Goal: Task Accomplishment & Management: Use online tool/utility

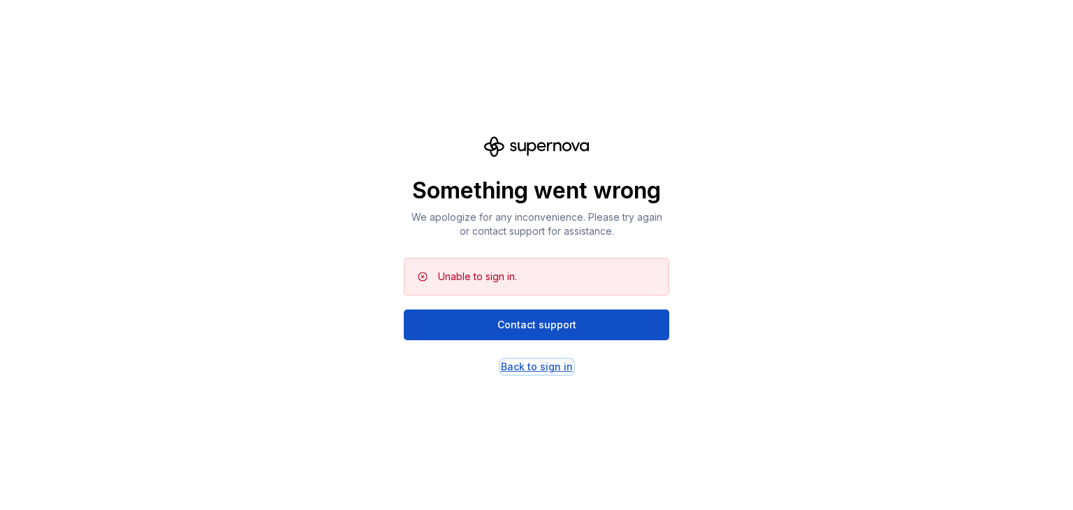
click at [545, 363] on div "Back to sign in" at bounding box center [537, 367] width 72 height 14
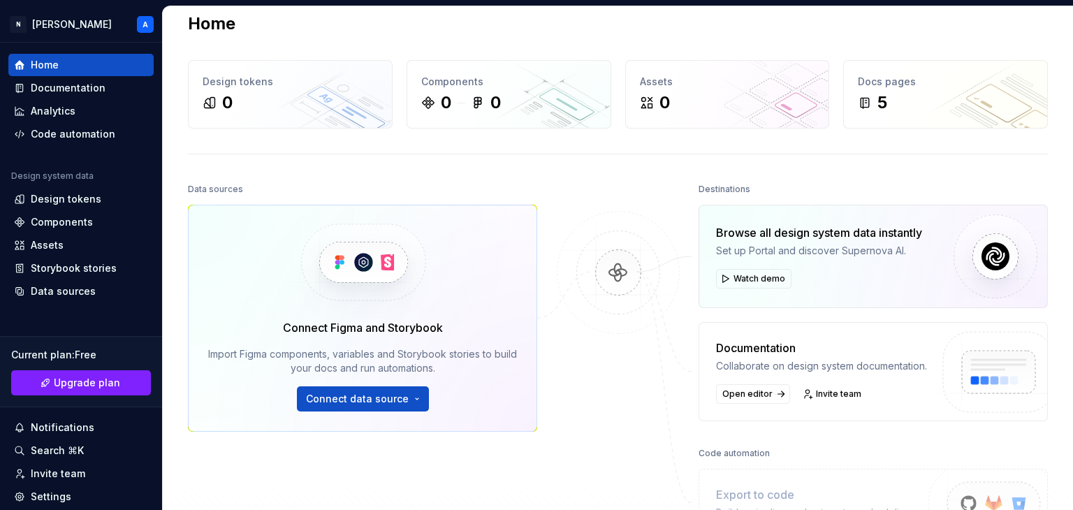
scroll to position [11, 0]
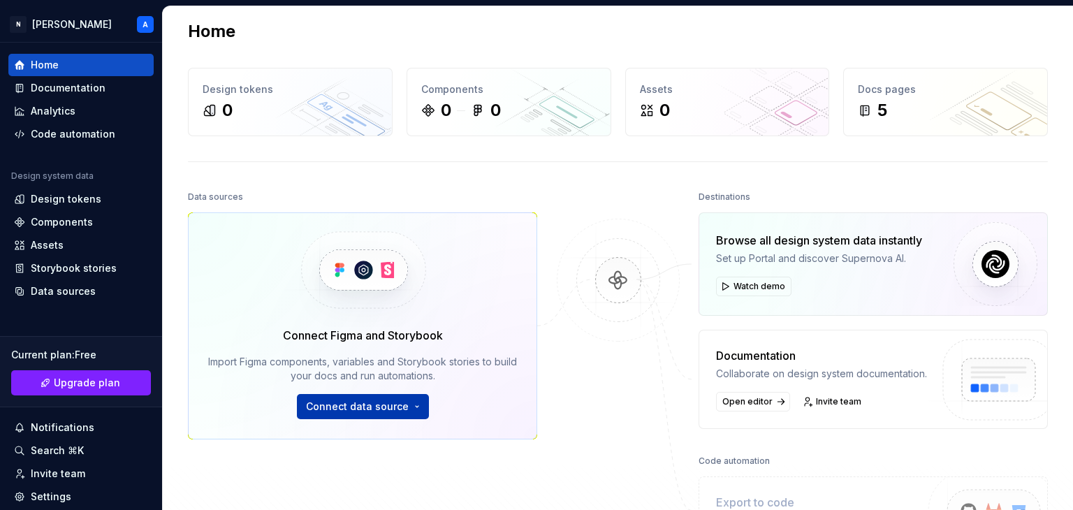
click at [354, 406] on span "Connect data source" at bounding box center [357, 406] width 103 height 14
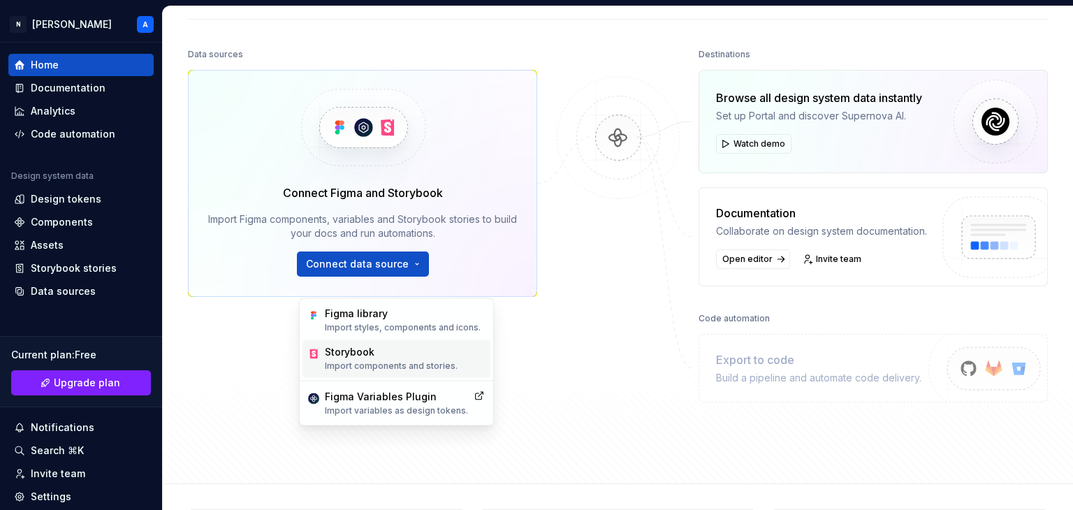
scroll to position [133, 0]
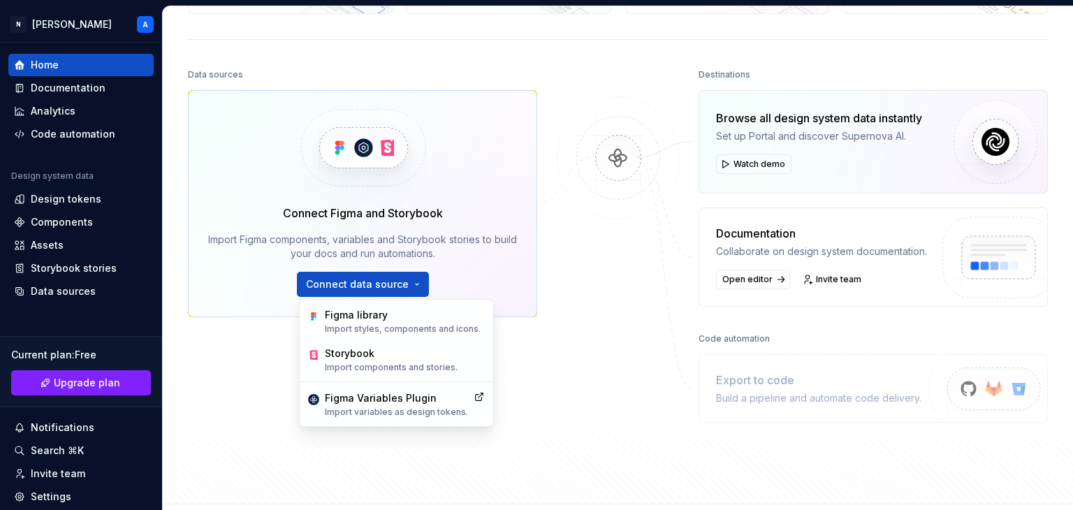
click at [603, 312] on div at bounding box center [618, 244] width 140 height 358
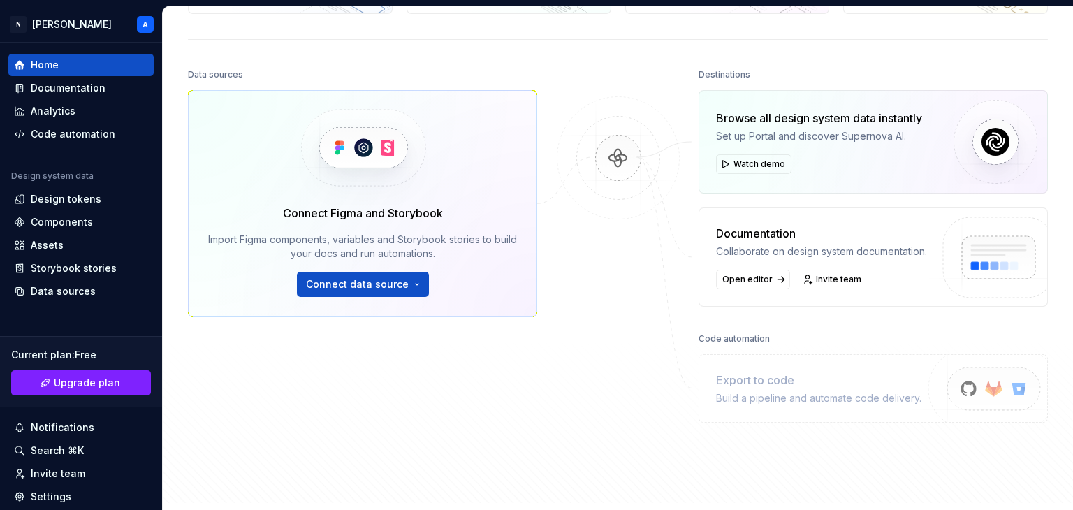
click at [347, 149] on img at bounding box center [362, 148] width 171 height 114
click at [597, 154] on img at bounding box center [617, 172] width 135 height 152
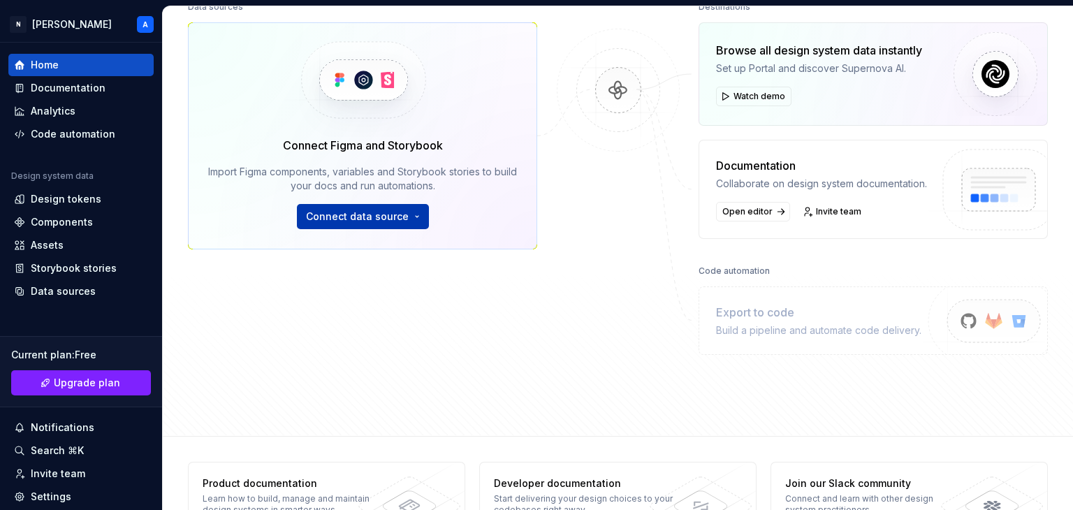
scroll to position [201, 0]
click at [394, 215] on span "Connect data source" at bounding box center [357, 217] width 103 height 14
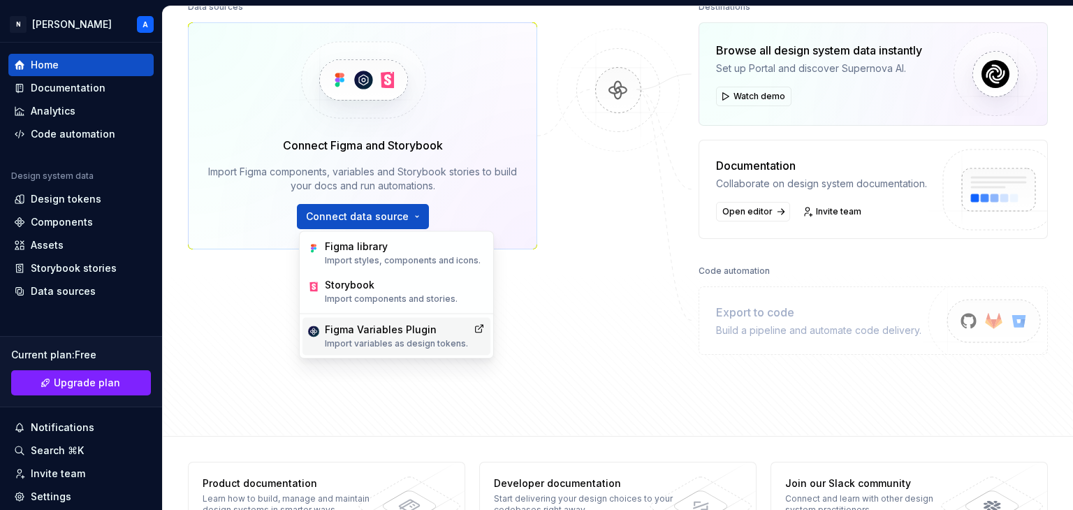
click at [365, 337] on div "Figma Variables Plugin Import variables as design tokens." at bounding box center [396, 336] width 143 height 27
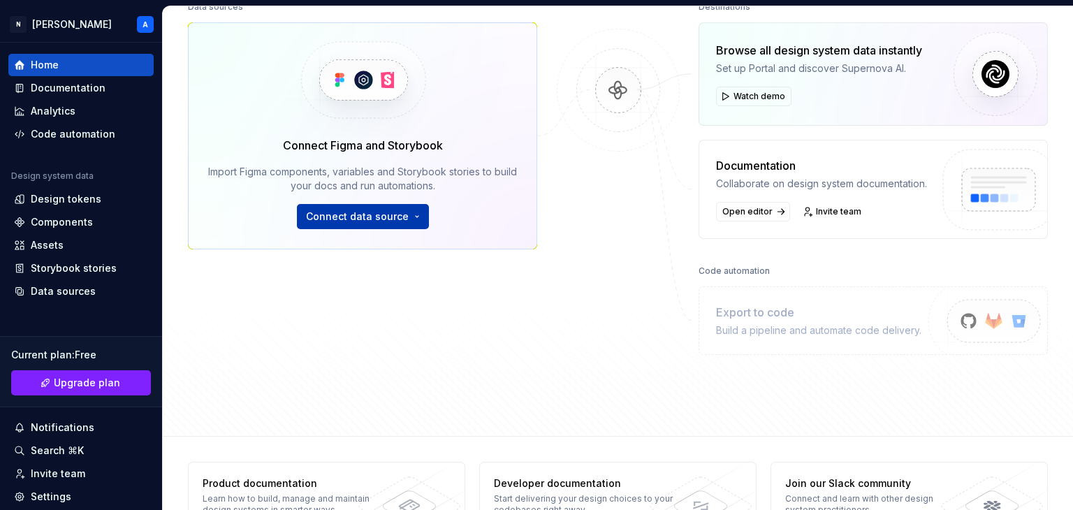
click at [391, 221] on span "Connect data source" at bounding box center [357, 217] width 103 height 14
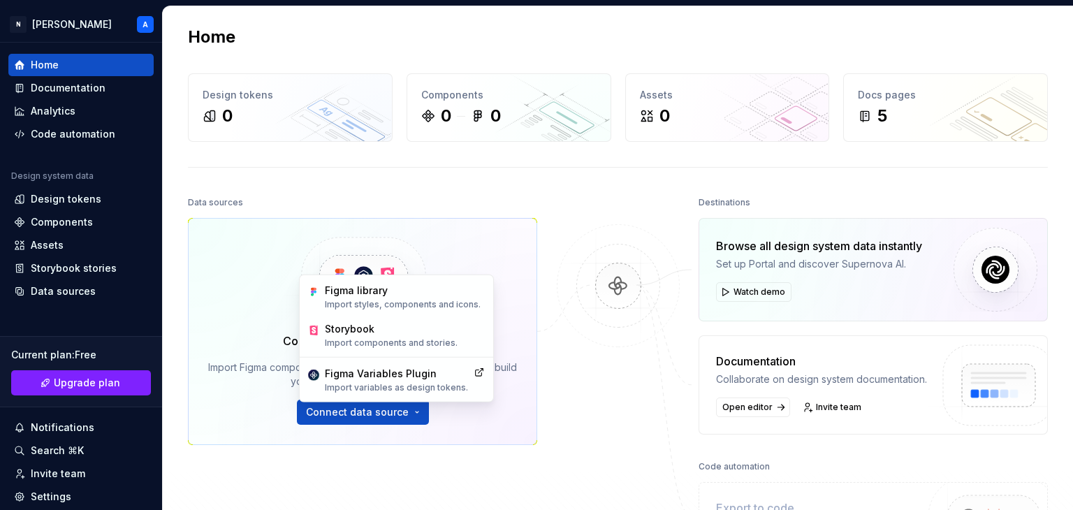
scroll to position [0, 0]
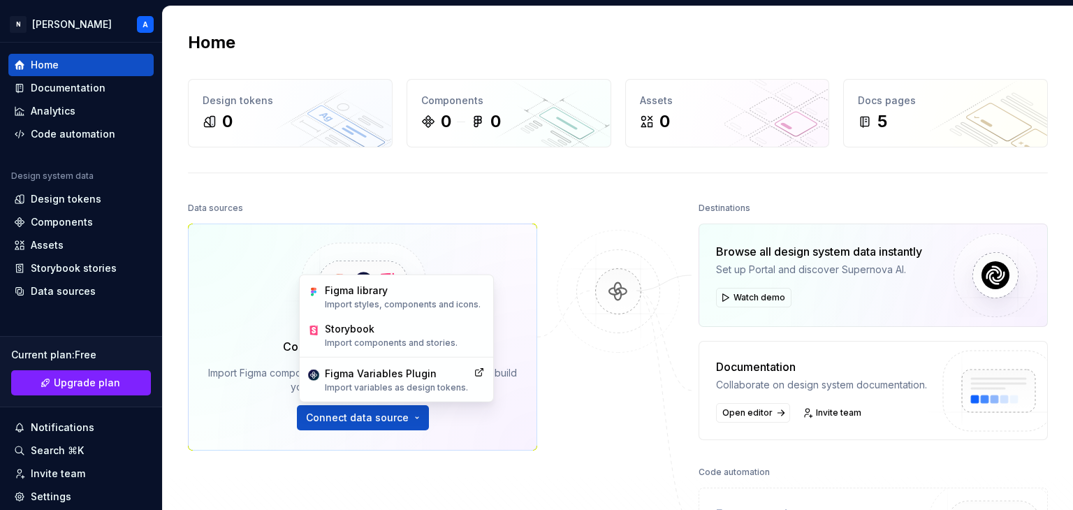
click at [585, 369] on img at bounding box center [617, 306] width 135 height 152
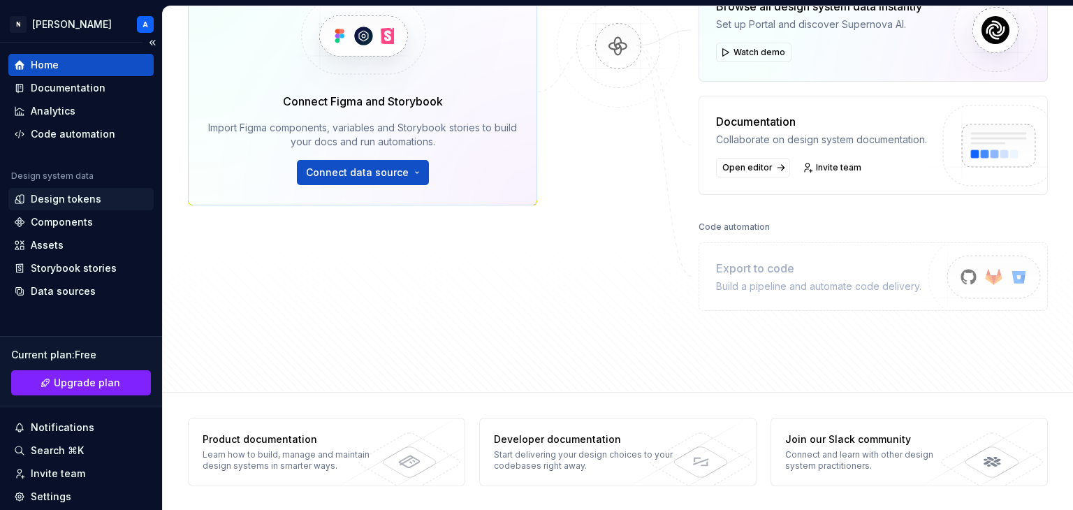
click at [86, 207] on div "Design tokens" at bounding box center [80, 199] width 145 height 22
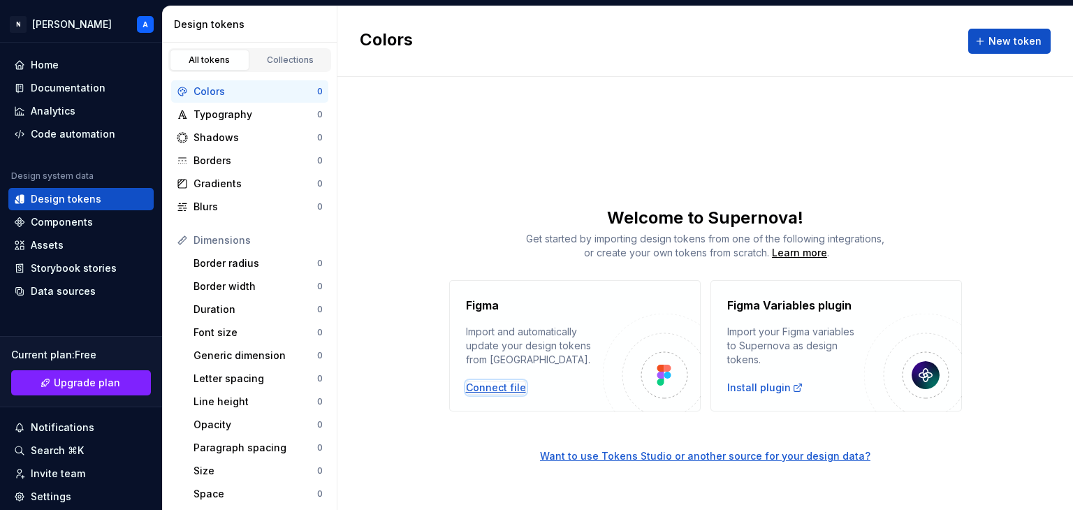
click at [487, 385] on div "Connect file" at bounding box center [496, 388] width 60 height 14
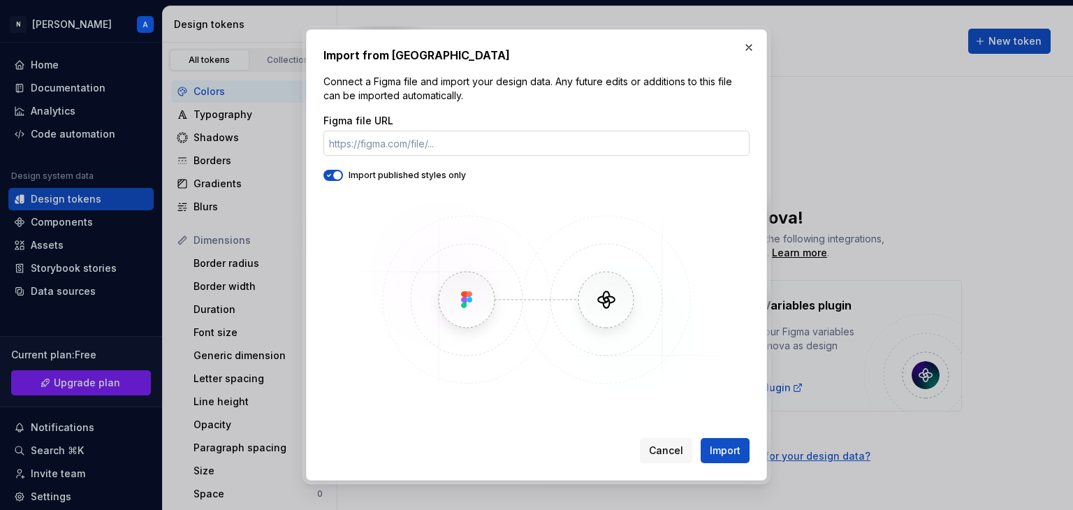
click at [348, 145] on input "Figma file URL" at bounding box center [536, 143] width 426 height 25
type input "https://www.figma.com/design/7vVJ6bc9zdOhDITcKBdCEW/garud-1--Copy-?node-id=0-1&…"
click at [723, 448] on span "Import" at bounding box center [725, 450] width 31 height 14
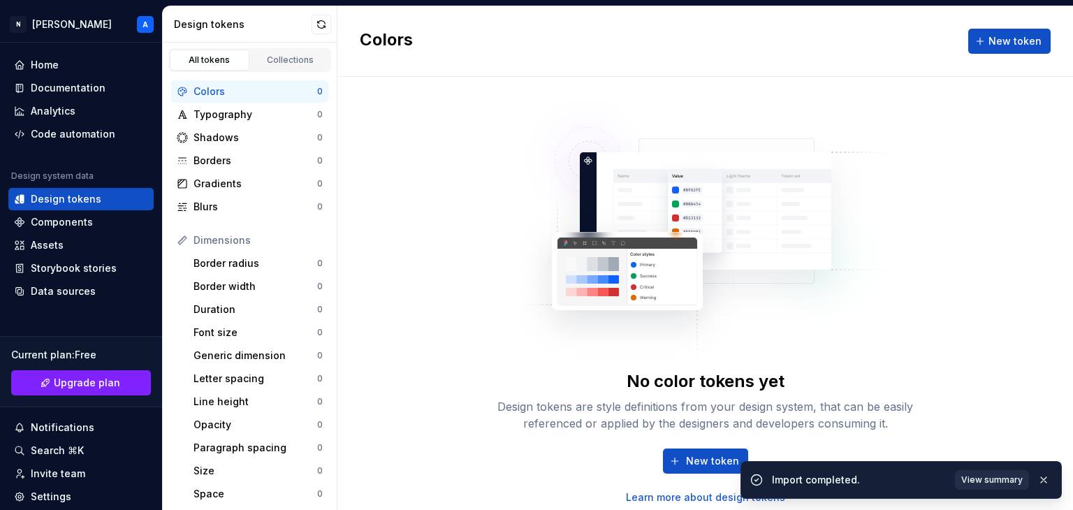
click at [972, 478] on span "View summary" at bounding box center [991, 479] width 61 height 11
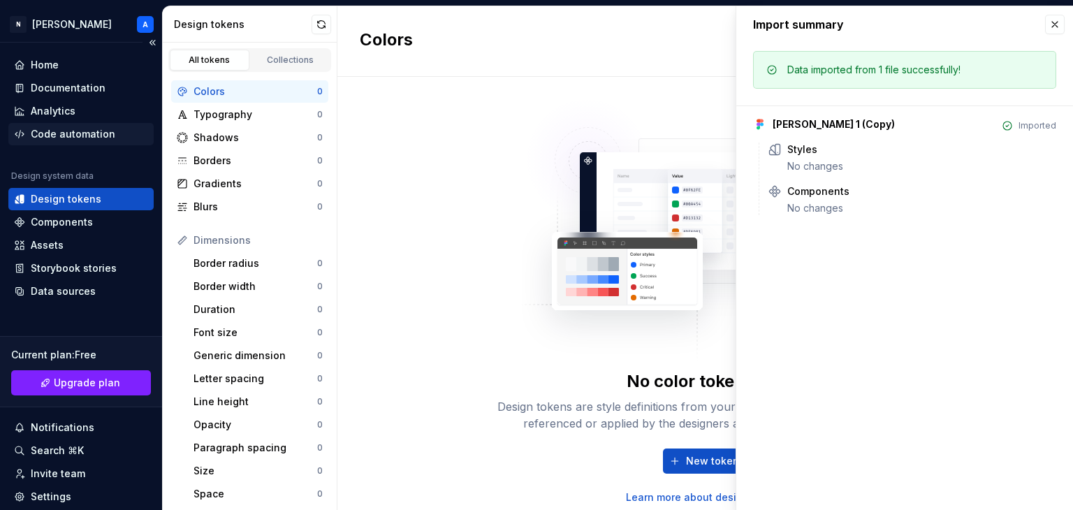
click at [73, 139] on div "Code automation" at bounding box center [73, 134] width 85 height 14
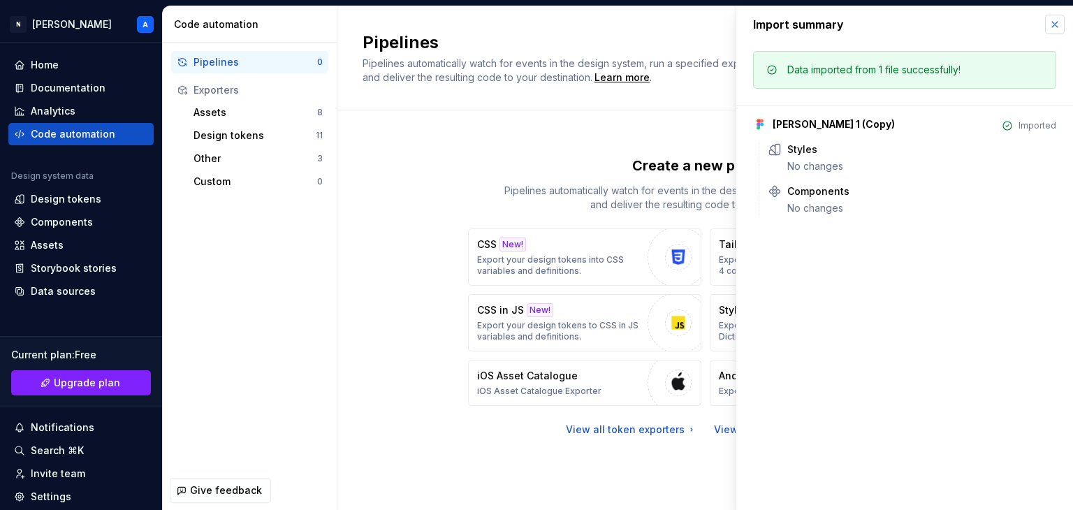
click at [1046, 24] on button "button" at bounding box center [1055, 25] width 20 height 20
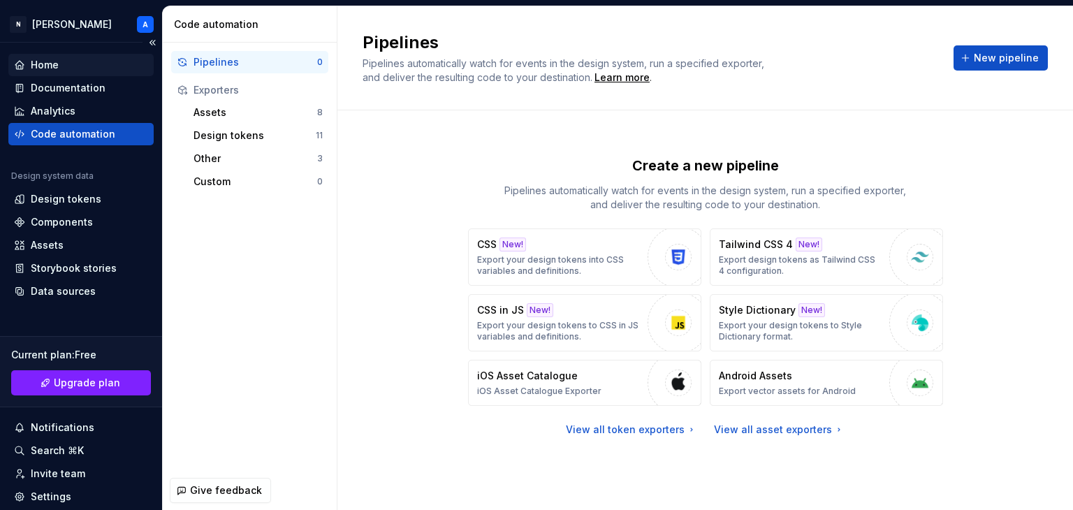
click at [79, 65] on div "Home" at bounding box center [81, 65] width 134 height 14
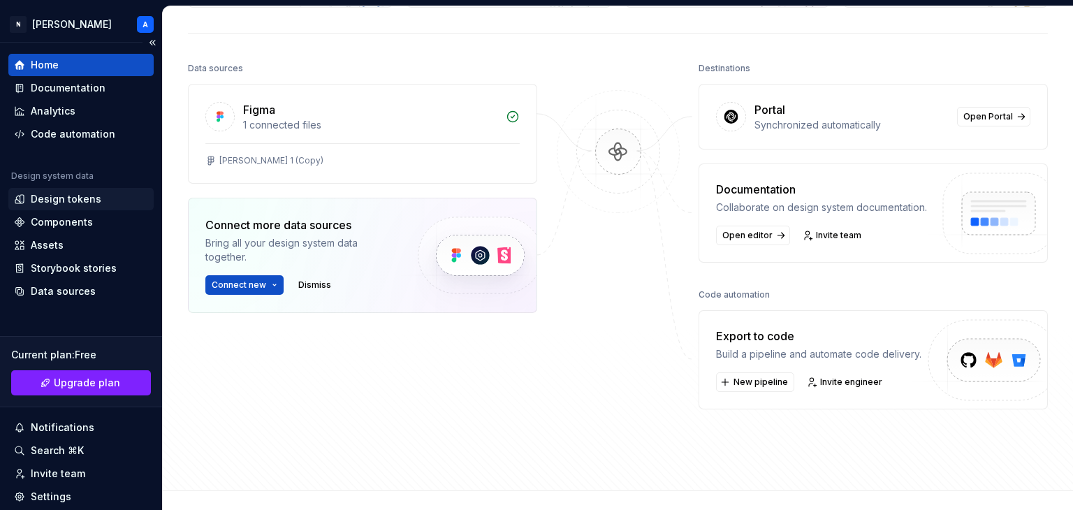
click at [68, 193] on div "Design tokens" at bounding box center [66, 199] width 71 height 14
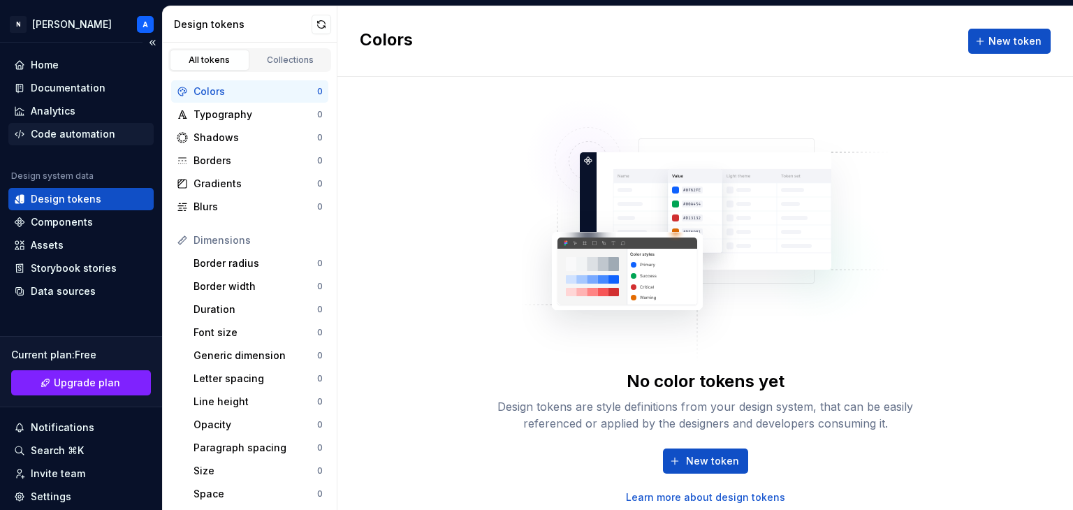
click at [54, 141] on div "Code automation" at bounding box center [80, 134] width 145 height 22
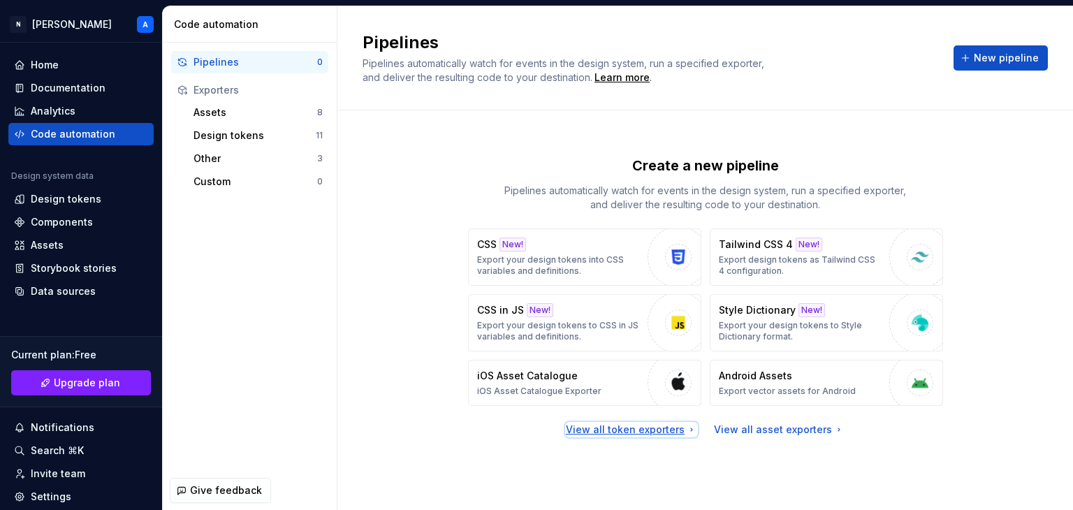
click at [624, 423] on div "View all token exporters" at bounding box center [631, 430] width 131 height 14
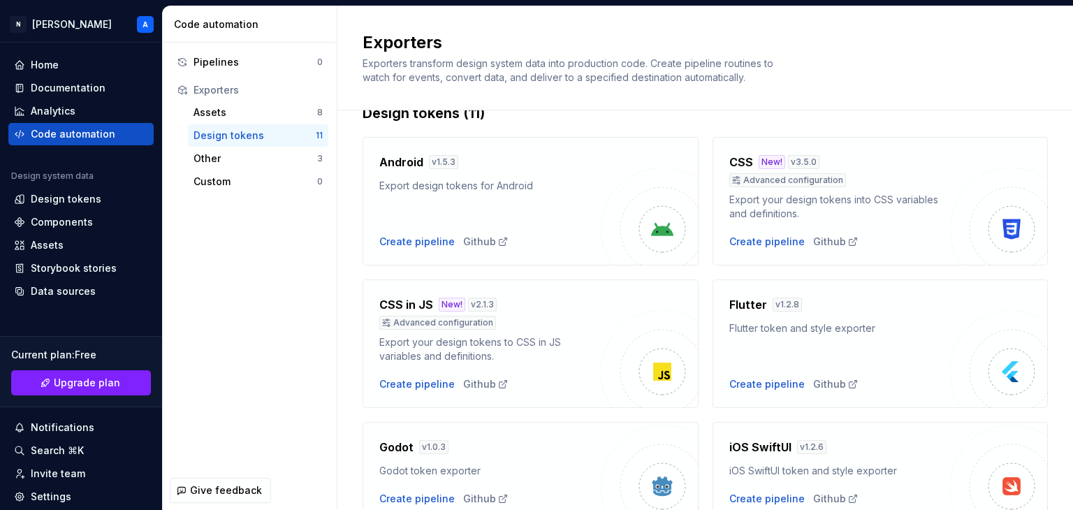
scroll to position [34, 0]
click at [781, 381] on div "Create pipeline" at bounding box center [766, 383] width 75 height 14
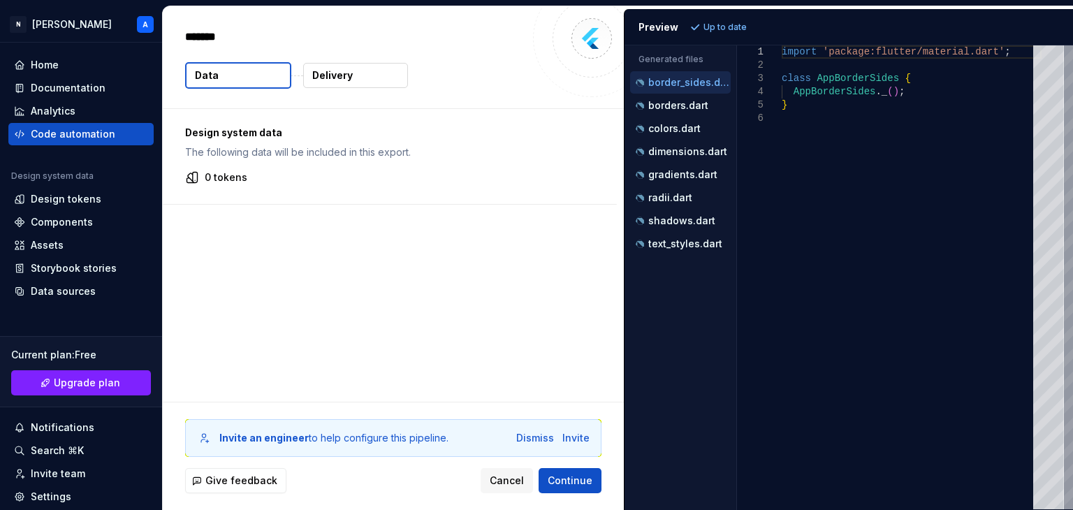
type textarea "*"
click at [700, 106] on p "borders.dart" at bounding box center [678, 105] width 60 height 11
click at [690, 122] on div "colors.dart" at bounding box center [682, 129] width 98 height 14
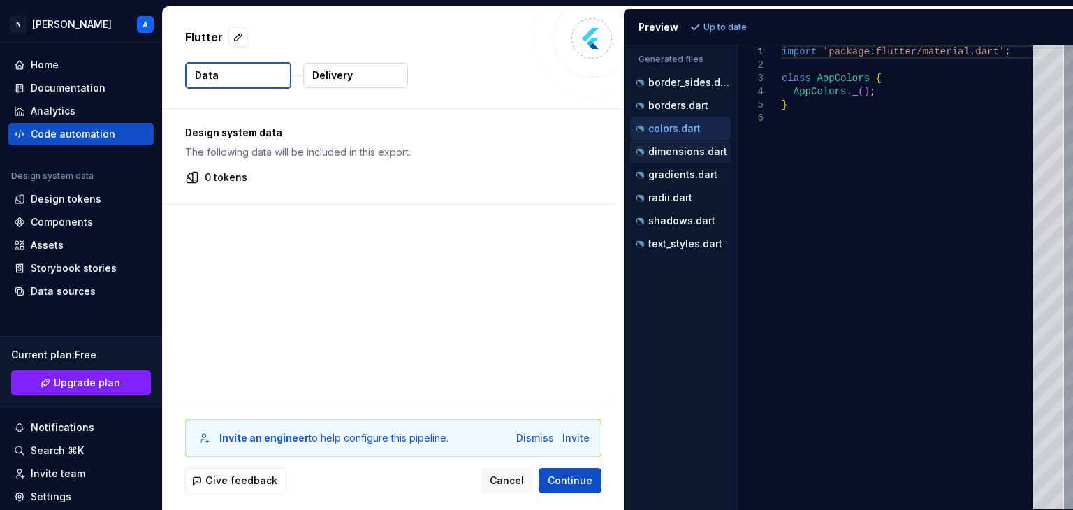
click at [698, 152] on p "dimensions.dart" at bounding box center [687, 151] width 79 height 11
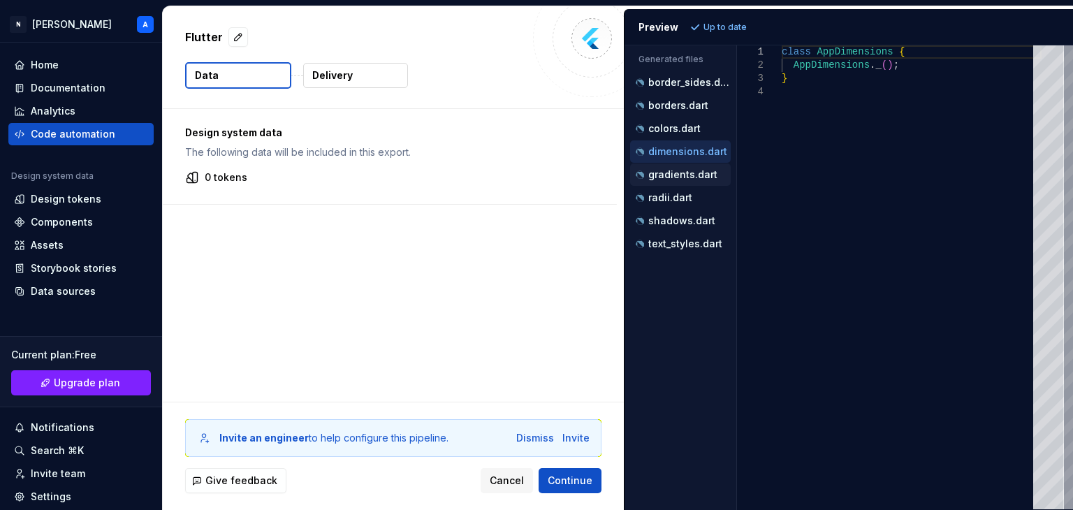
click at [694, 176] on p "gradients.dart" at bounding box center [682, 174] width 69 height 11
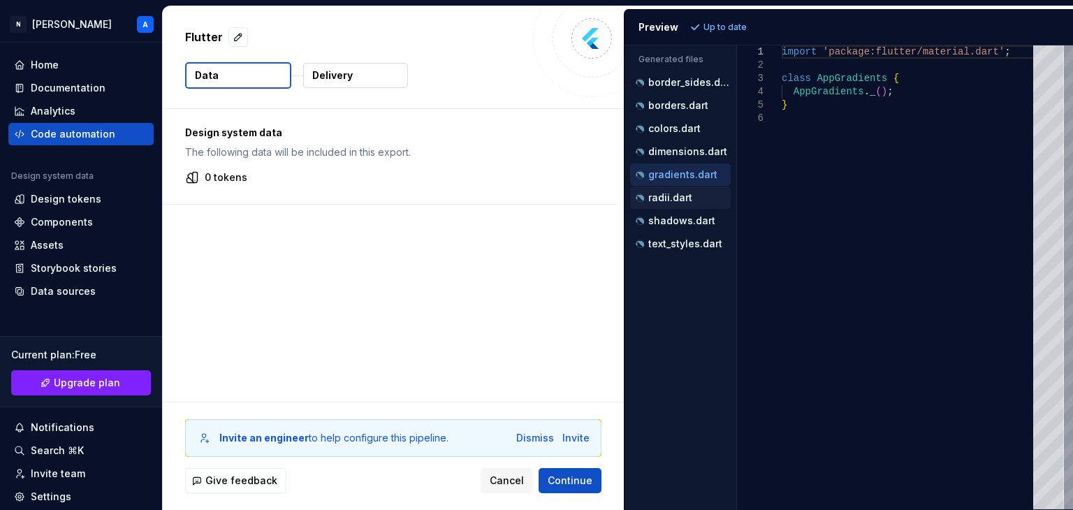
click at [681, 201] on p "radii.dart" at bounding box center [670, 197] width 44 height 11
click at [677, 228] on div "shadows.dart" at bounding box center [680, 221] width 101 height 22
click at [679, 239] on p "text_styles.dart" at bounding box center [685, 243] width 74 height 11
type textarea "**********"
click at [676, 210] on div "shadows.dart" at bounding box center [680, 221] width 101 height 22
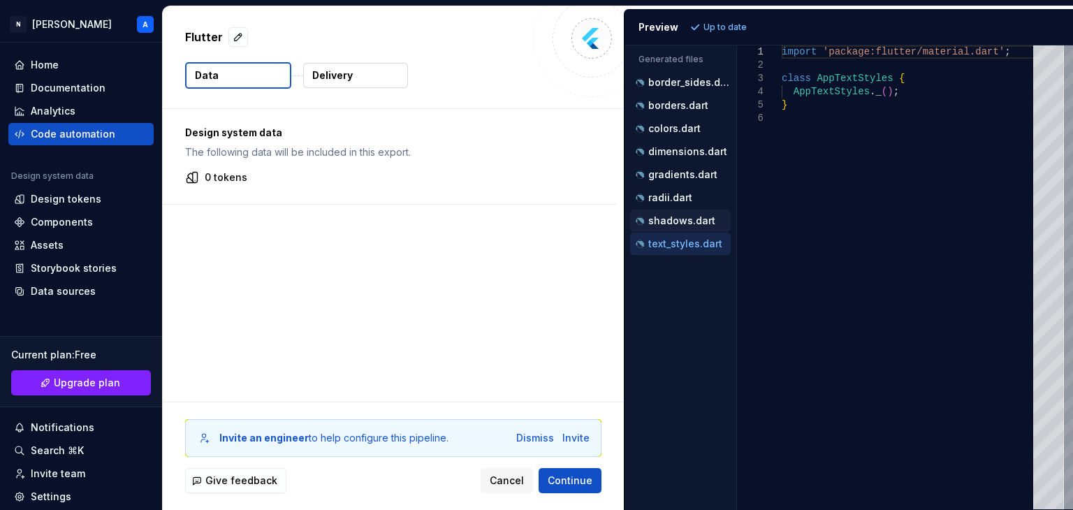
click at [679, 210] on div "shadows.dart" at bounding box center [680, 221] width 101 height 22
click at [539, 439] on div "Dismiss" at bounding box center [535, 438] width 38 height 14
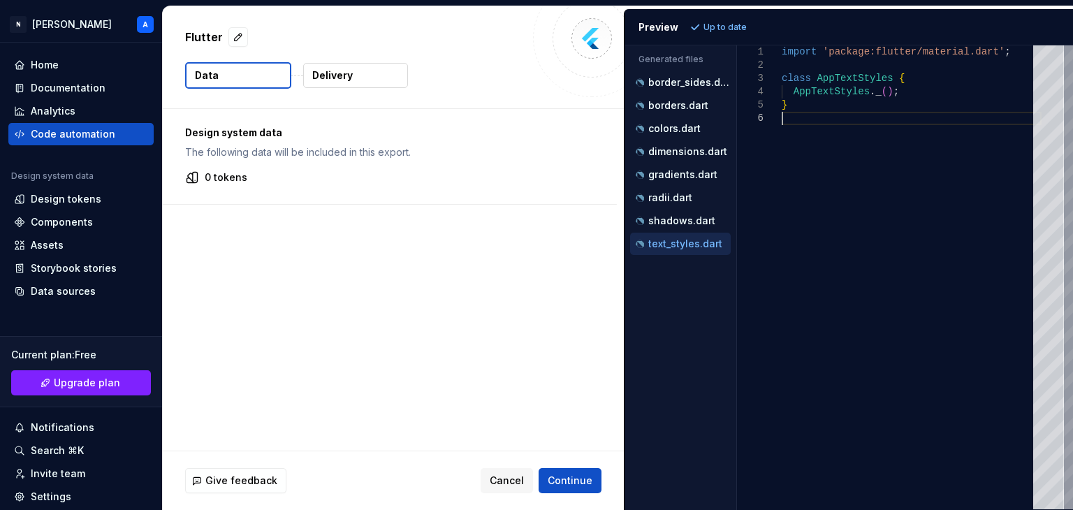
drag, startPoint x: 916, startPoint y: 177, endPoint x: 851, endPoint y: 191, distance: 66.4
click at [851, 191] on div "import 'package:flutter/material.dart' ; class AppTextStyles { AppTextStyles . …" at bounding box center [911, 277] width 260 height 464
click at [720, 22] on p "Up to date" at bounding box center [724, 27] width 43 height 11
click at [566, 478] on span "Continue" at bounding box center [570, 480] width 45 height 14
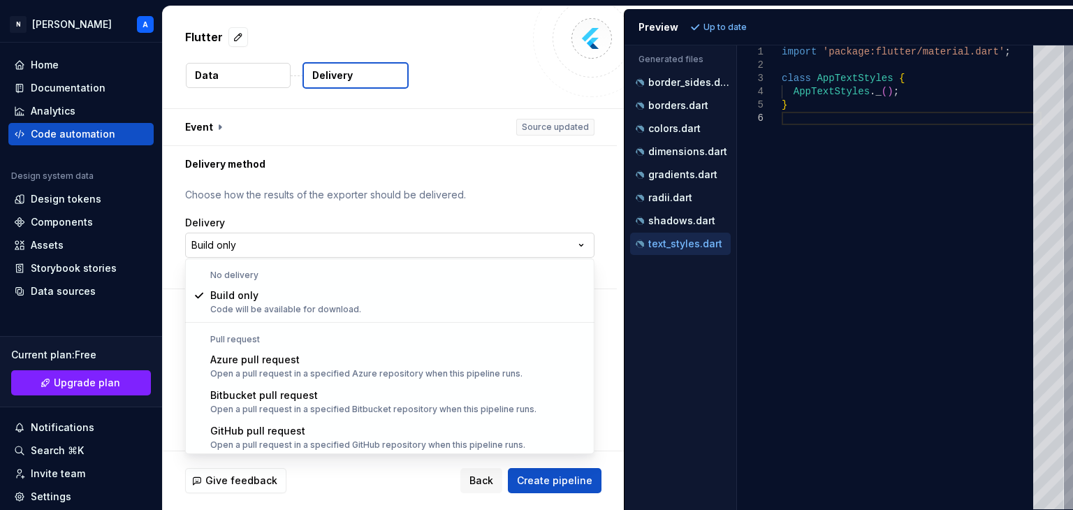
click at [576, 244] on html "**********" at bounding box center [536, 255] width 1073 height 510
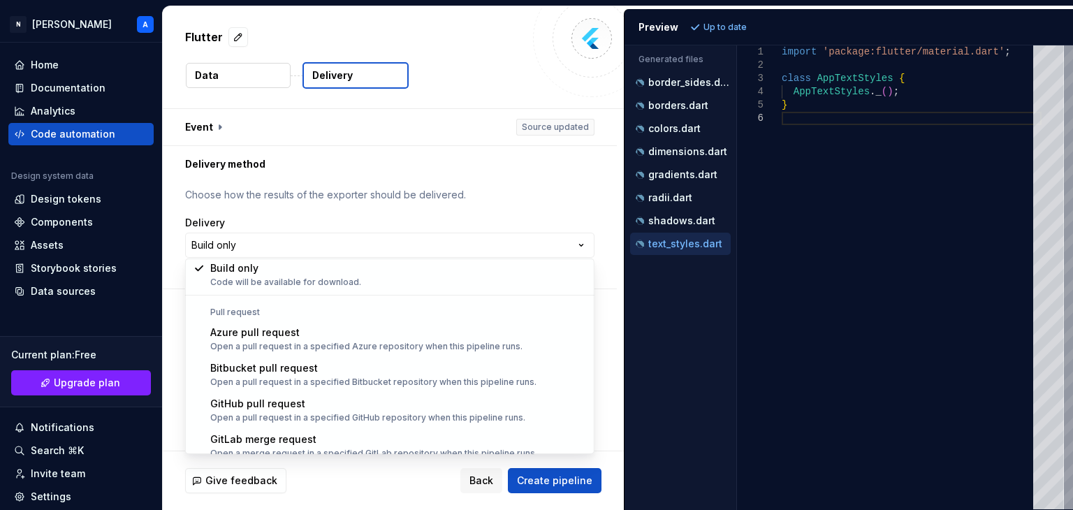
scroll to position [28, 0]
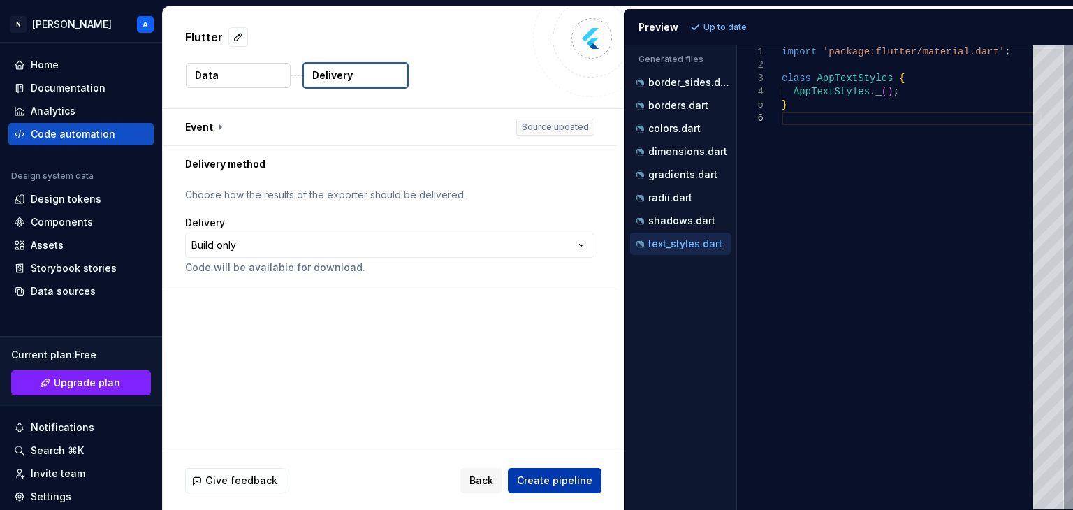
click at [559, 478] on span "Create pipeline" at bounding box center [554, 480] width 75 height 14
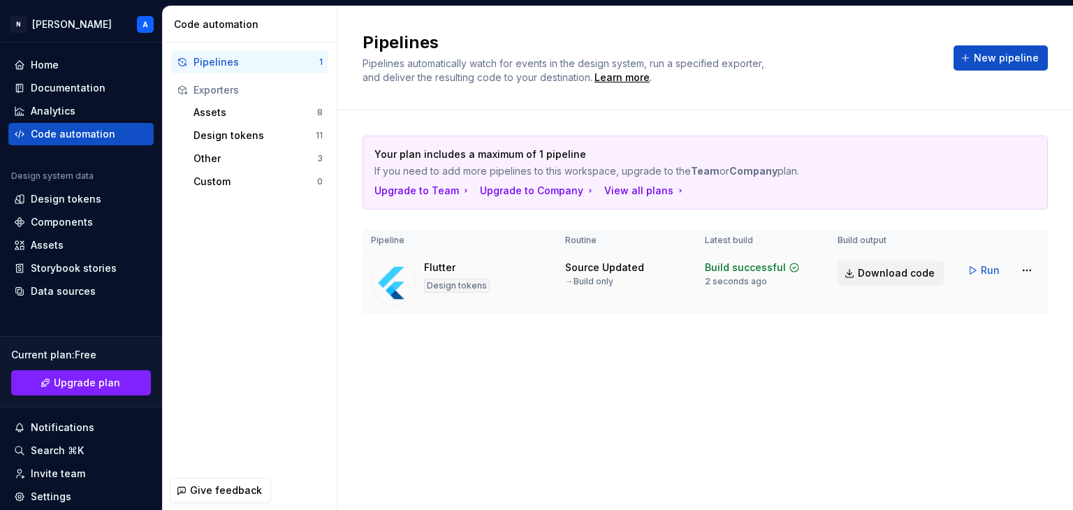
click at [852, 273] on link "Download code" at bounding box center [890, 272] width 106 height 25
click at [970, 271] on button "Run" at bounding box center [984, 270] width 48 height 25
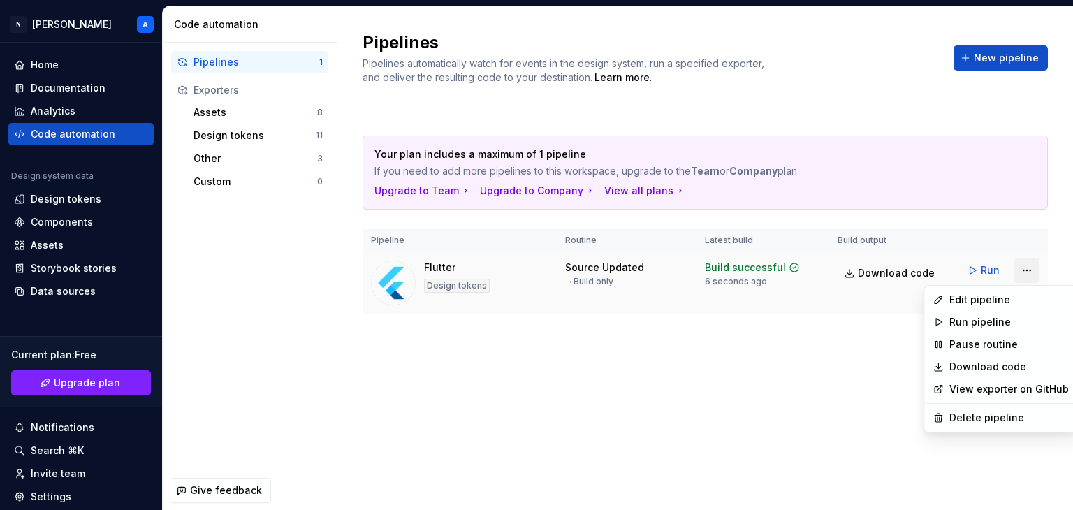
click at [1022, 269] on html "N garud A Home Documentation Analytics Code automation Design system data Desig…" at bounding box center [536, 255] width 1073 height 510
click at [936, 366] on icon at bounding box center [938, 367] width 8 height 8
click at [1020, 275] on html "N garud A Home Documentation Analytics Code automation Design system data Desig…" at bounding box center [536, 255] width 1073 height 510
click at [940, 386] on icon at bounding box center [938, 389] width 8 height 8
click at [1022, 276] on html "N garud A Home Documentation Analytics Code automation Design system data Desig…" at bounding box center [536, 255] width 1073 height 510
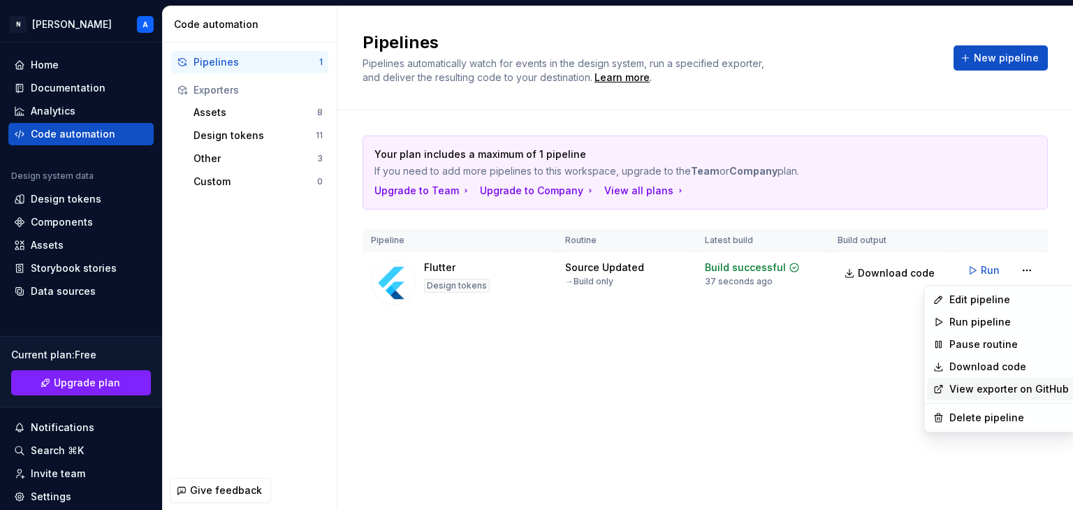
click at [941, 389] on icon at bounding box center [937, 388] width 11 height 11
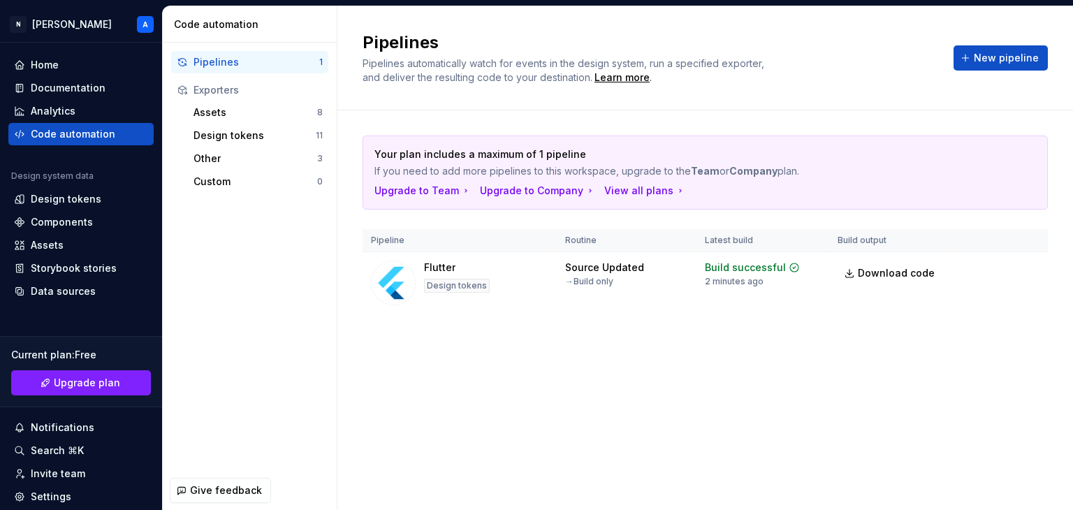
click at [755, 378] on div "Pipelines Pipelines automatically watch for events in the design system, run a …" at bounding box center [704, 258] width 735 height 504
click at [976, 266] on button "Run" at bounding box center [984, 270] width 48 height 25
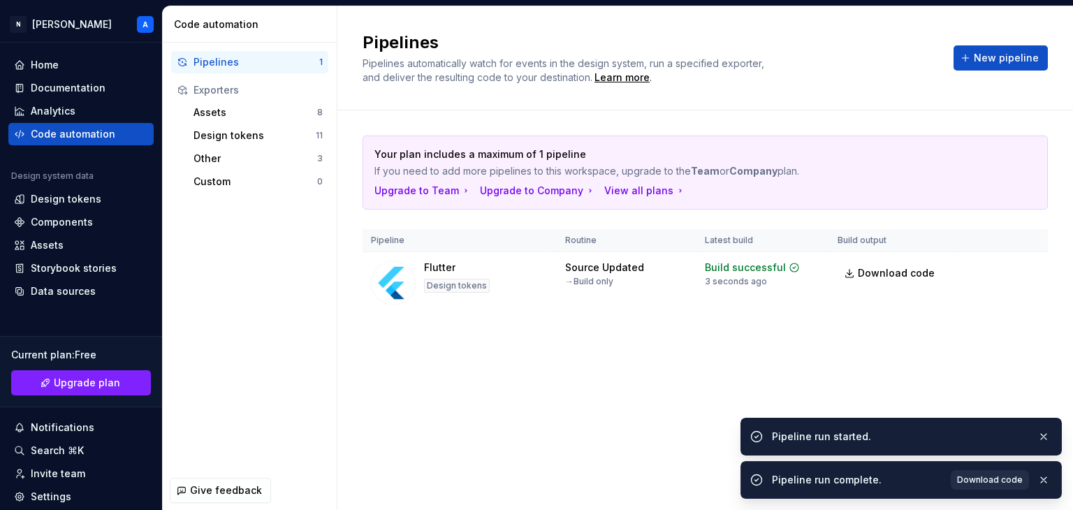
click at [974, 473] on link "Download code" at bounding box center [989, 480] width 78 height 20
